Goal: Register for event/course

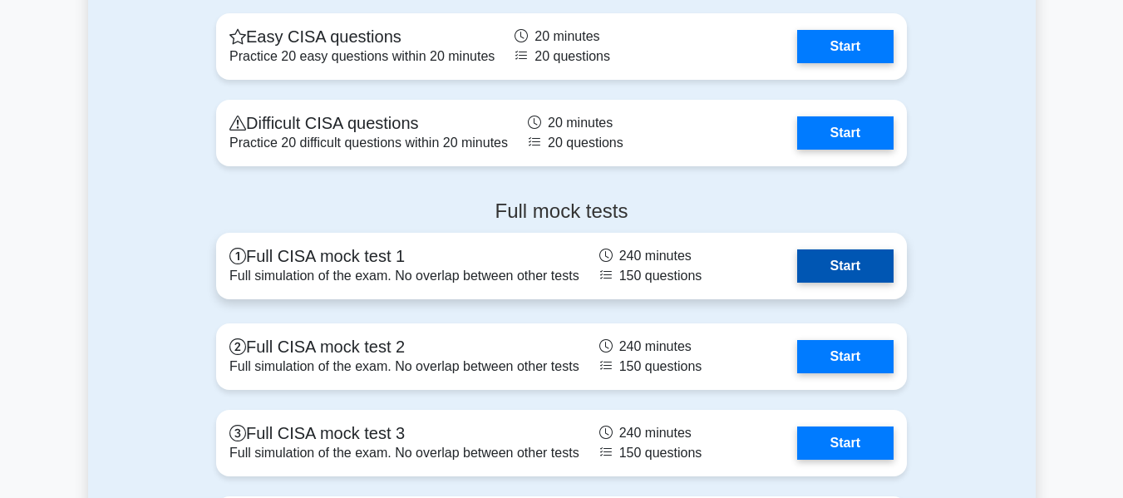
scroll to position [2454, 0]
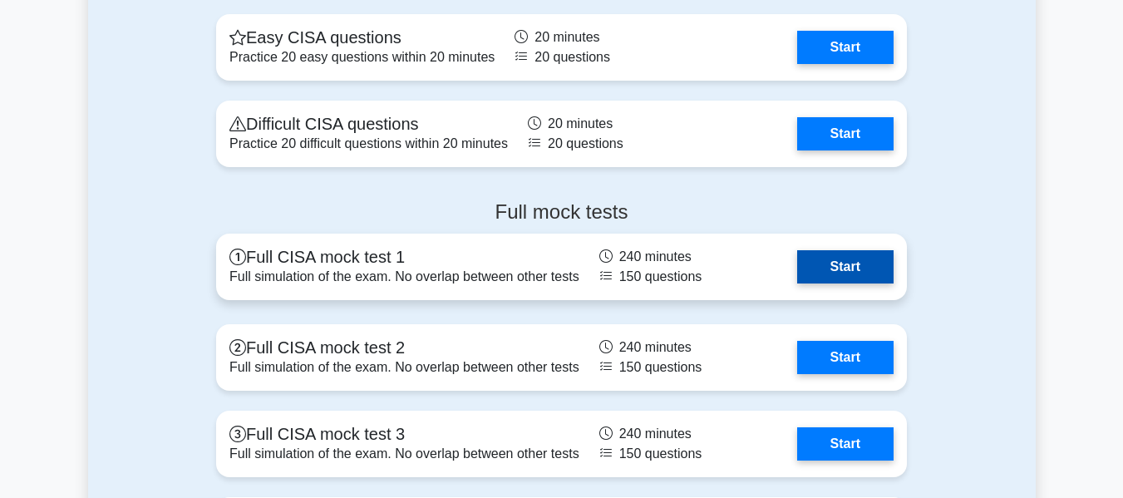
click at [840, 271] on link "Start" at bounding box center [846, 266] width 96 height 33
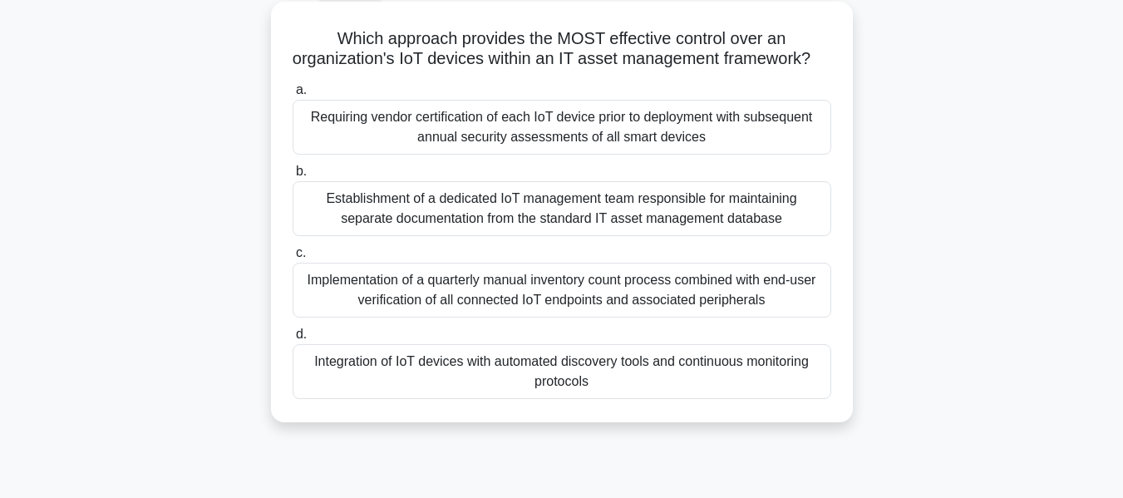
scroll to position [83, 0]
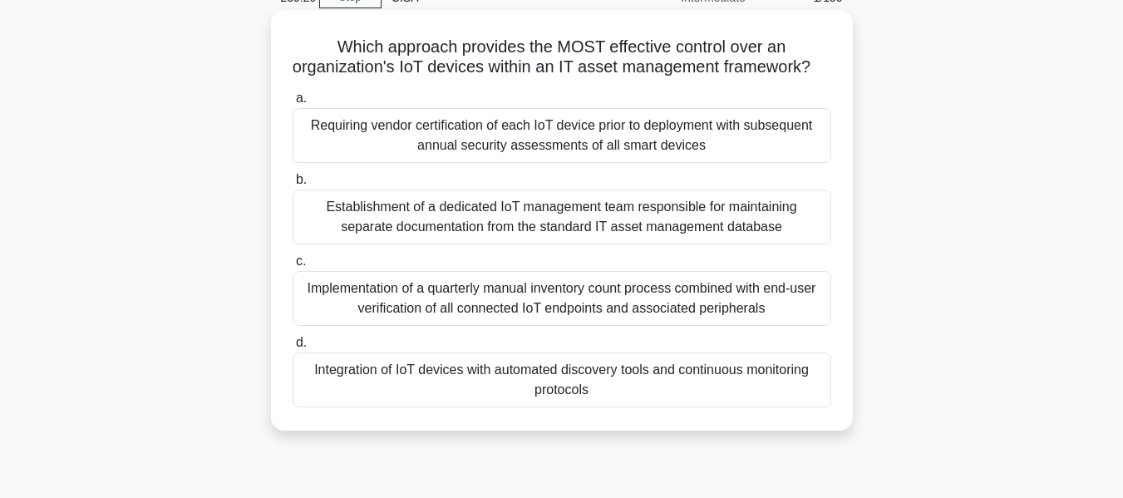
click at [585, 244] on div "Establishment of a dedicated IoT management team responsible for maintaining se…" at bounding box center [562, 217] width 539 height 55
click at [293, 185] on input "b. Establishment of a dedicated IoT management team responsible for maintaining…" at bounding box center [293, 180] width 0 height 11
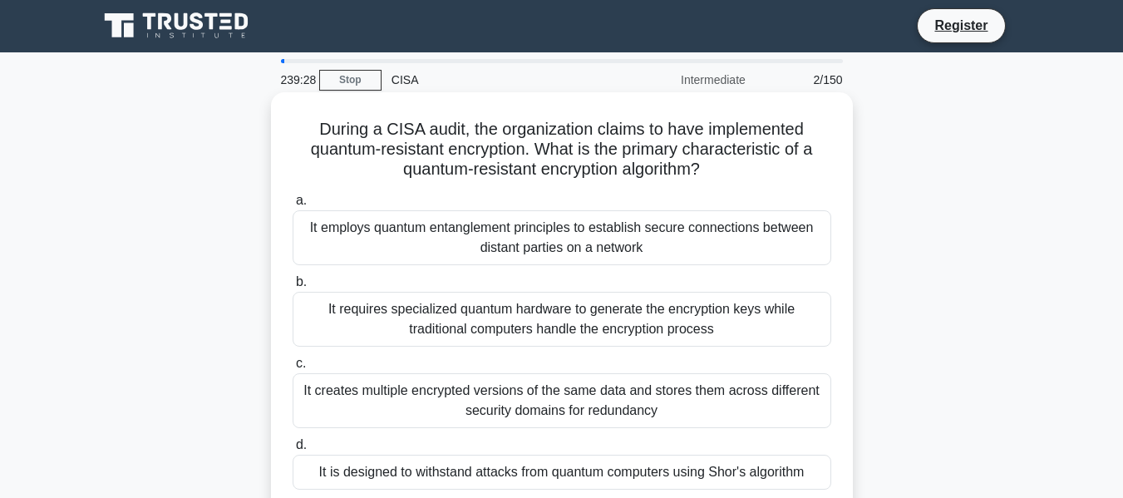
scroll to position [0, 0]
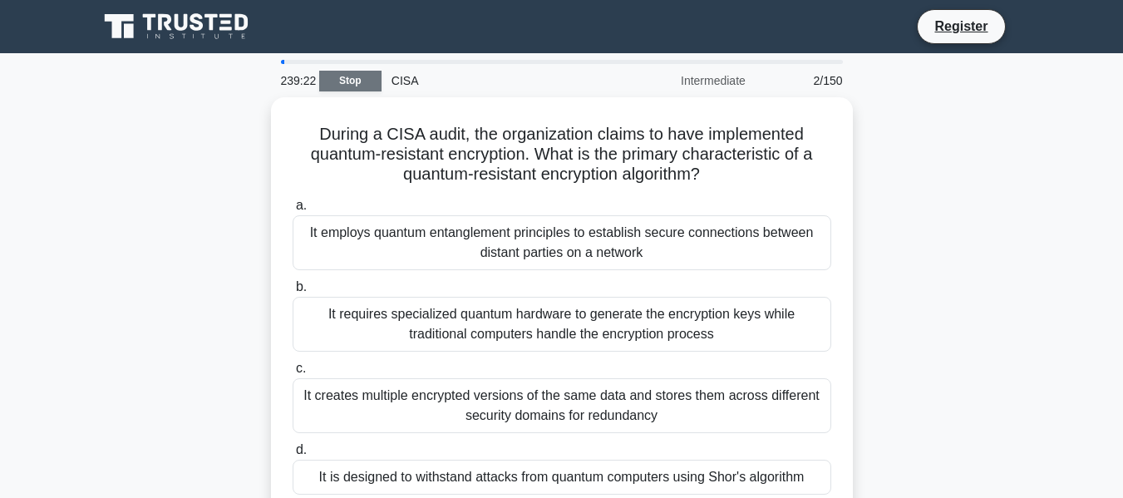
click at [360, 74] on link "Stop" at bounding box center [350, 81] width 62 height 21
click at [362, 81] on link "Stop" at bounding box center [350, 81] width 62 height 21
